Goal: Task Accomplishment & Management: Manage account settings

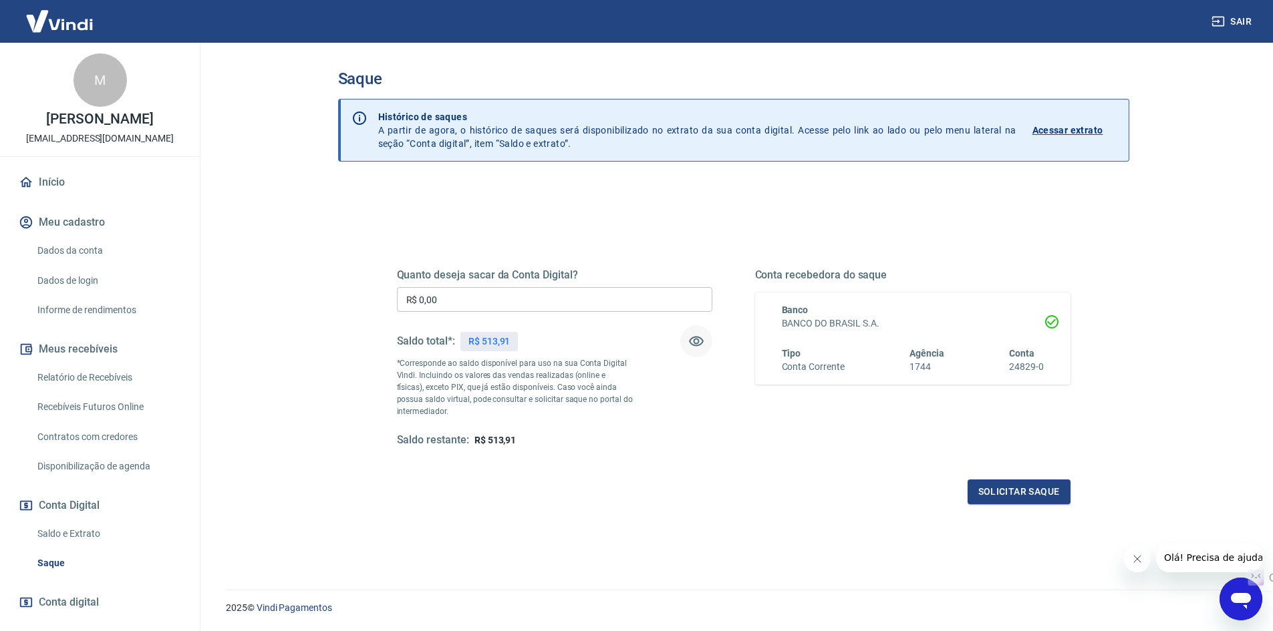
click at [702, 341] on icon "button" at bounding box center [696, 342] width 15 height 10
click at [702, 341] on icon "button" at bounding box center [696, 341] width 15 height 13
click at [702, 341] on icon "button" at bounding box center [696, 342] width 15 height 10
click at [702, 341] on icon "button" at bounding box center [696, 341] width 15 height 13
click at [478, 444] on span "R$ 513,91" at bounding box center [495, 440] width 42 height 11
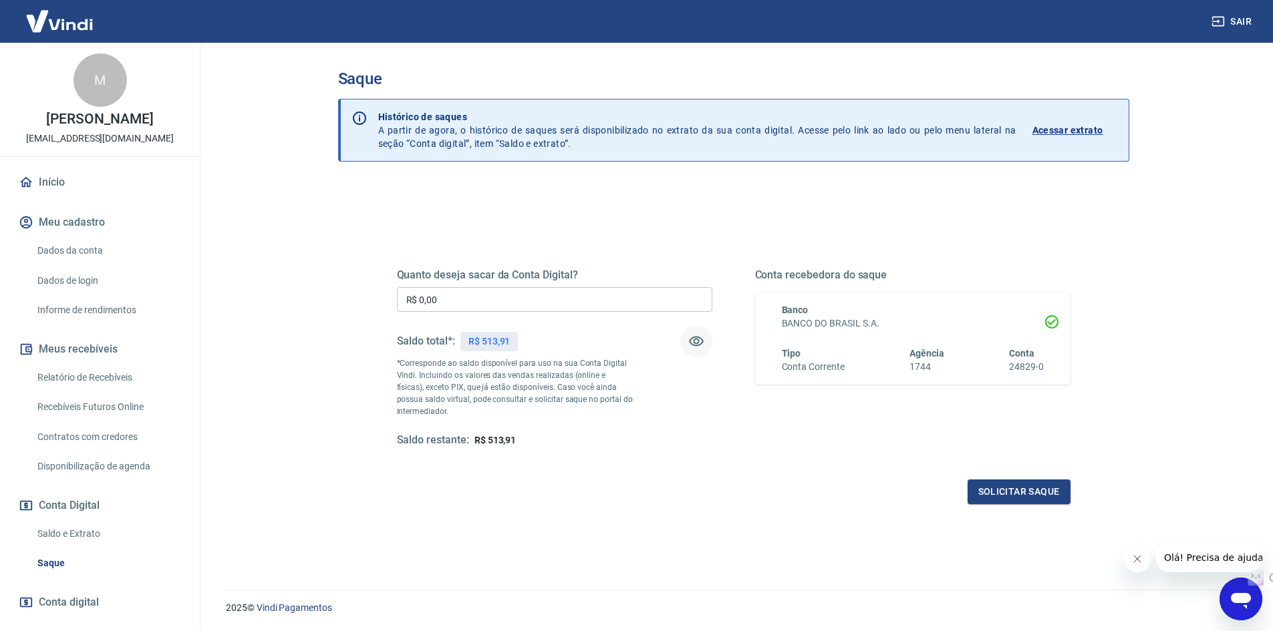
click at [686, 340] on button "button" at bounding box center [696, 341] width 32 height 32
click at [690, 340] on icon "button" at bounding box center [696, 341] width 15 height 13
click at [690, 340] on icon "button" at bounding box center [696, 342] width 15 height 10
click at [690, 340] on icon "button" at bounding box center [696, 341] width 15 height 13
click at [690, 340] on icon "button" at bounding box center [696, 342] width 15 height 10
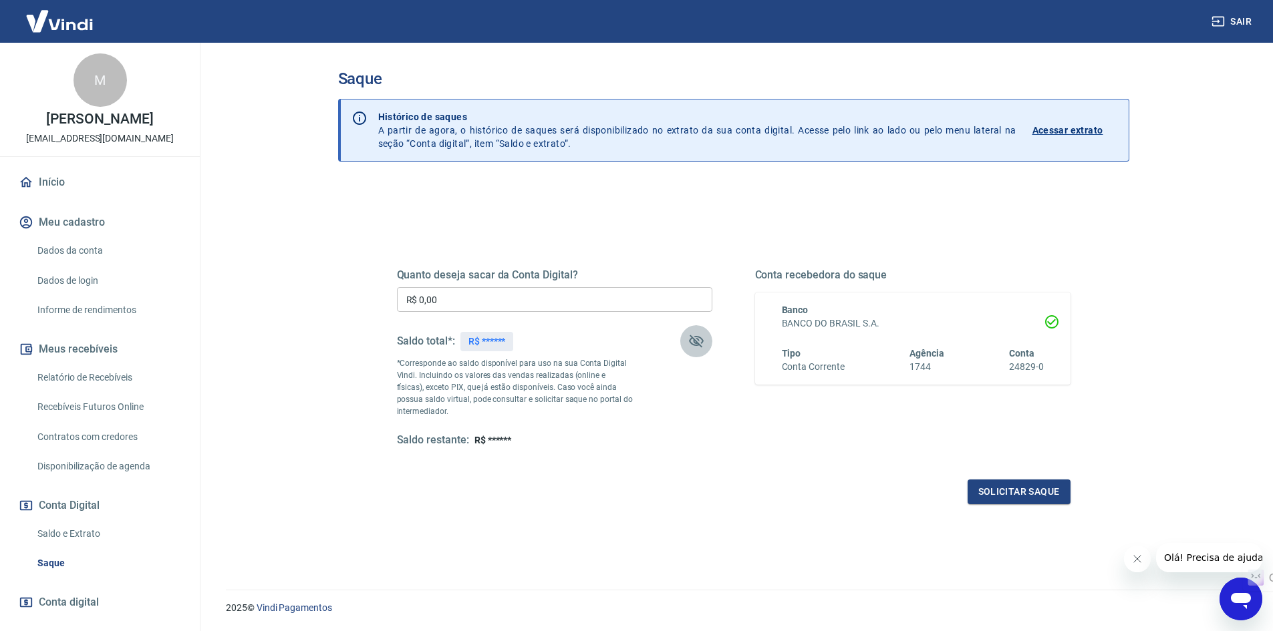
click at [702, 343] on icon "button" at bounding box center [696, 341] width 15 height 13
click at [702, 343] on icon "button" at bounding box center [696, 342] width 15 height 10
click at [1232, 15] on button "Sair" at bounding box center [1233, 21] width 48 height 25
